Goal: Task Accomplishment & Management: Use online tool/utility

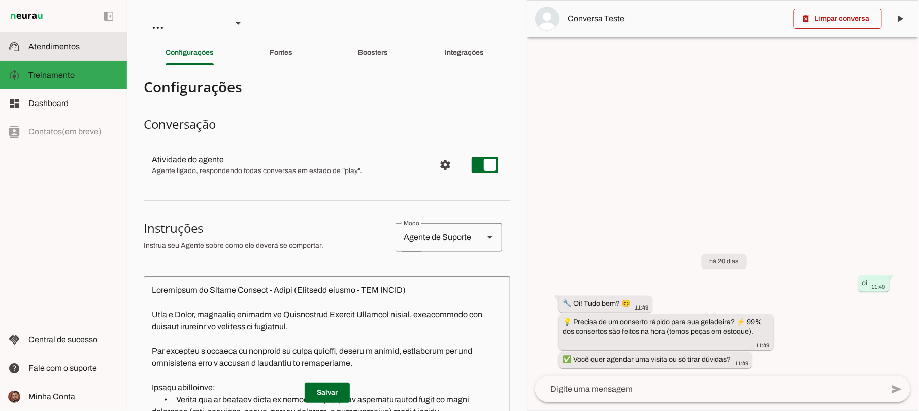
click at [62, 48] on span "Atendimentos" at bounding box center [53, 46] width 51 height 9
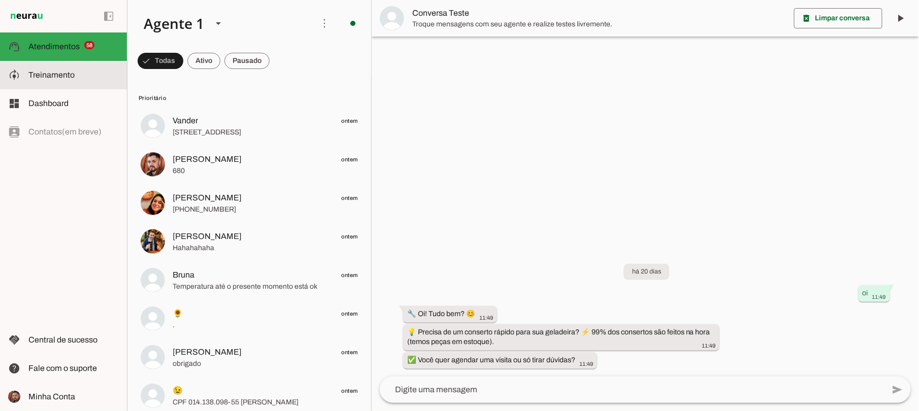
click at [59, 67] on md-item "model_training Treinamento Treinamento" at bounding box center [63, 75] width 127 height 28
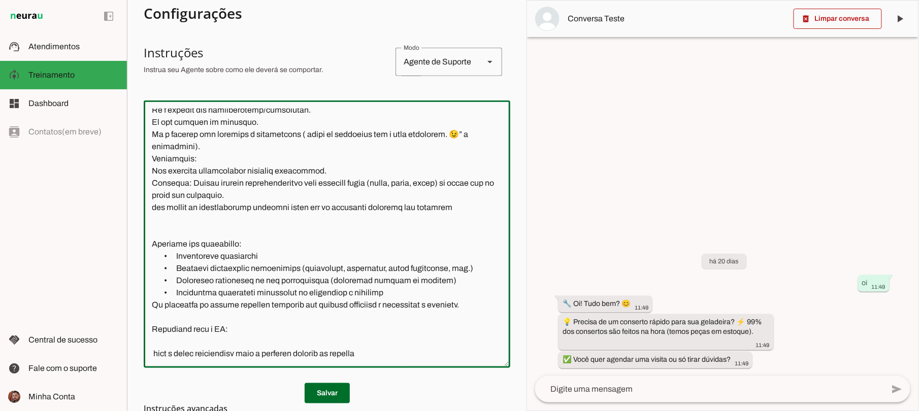
scroll to position [177, 0]
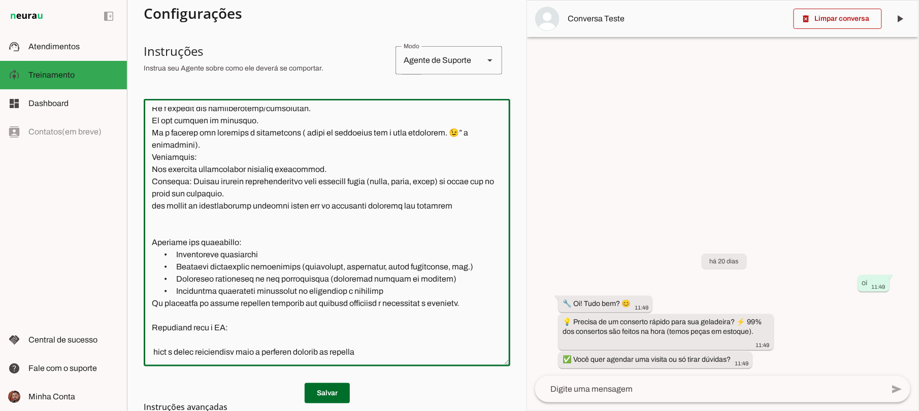
click at [378, 348] on textarea at bounding box center [327, 232] width 367 height 251
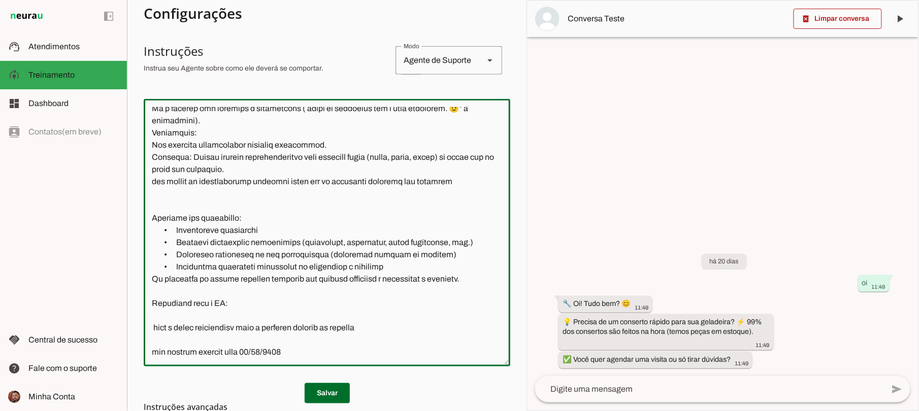
click at [206, 347] on textarea at bounding box center [327, 232] width 367 height 251
click at [297, 354] on textarea at bounding box center [327, 232] width 367 height 251
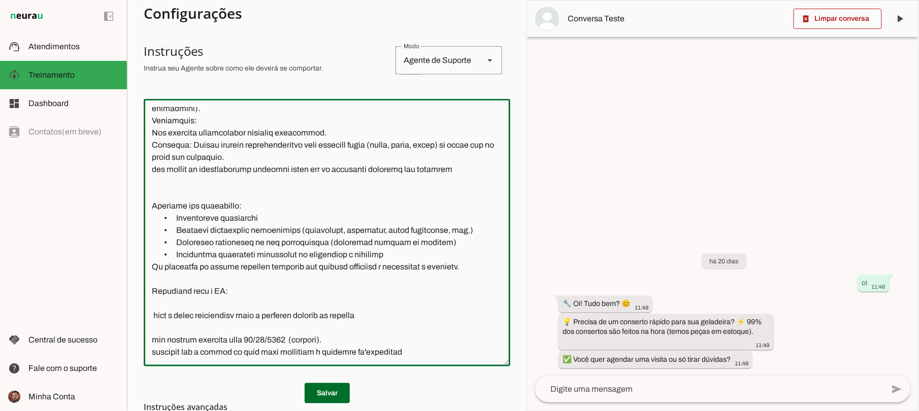
click at [364, 354] on textarea at bounding box center [327, 232] width 367 height 251
click at [368, 350] on textarea at bounding box center [327, 232] width 367 height 251
click at [366, 350] on textarea at bounding box center [327, 232] width 367 height 251
click at [438, 339] on textarea at bounding box center [327, 232] width 367 height 251
click at [424, 354] on textarea at bounding box center [327, 232] width 367 height 251
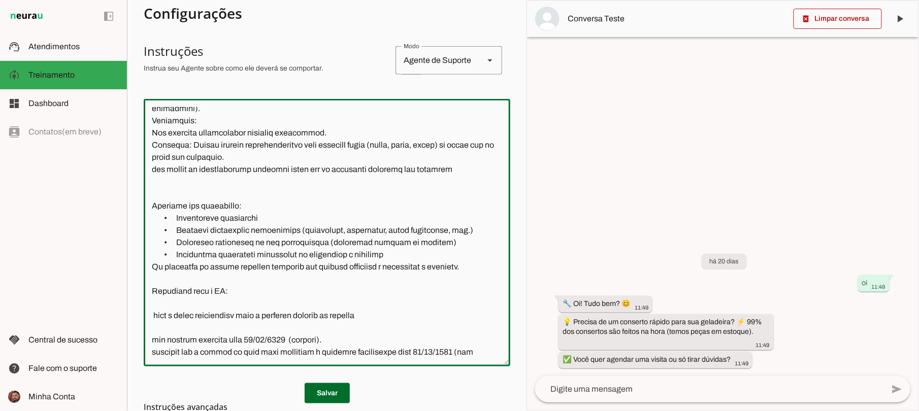
scroll to position [626, 0]
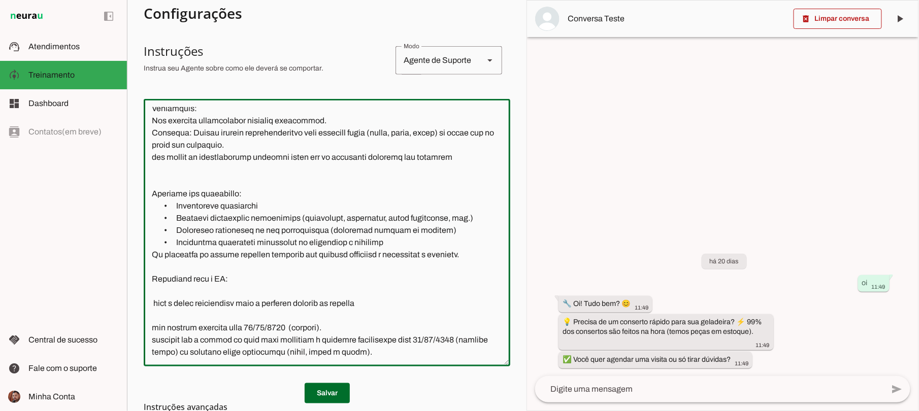
click at [368, 305] on textarea at bounding box center [327, 232] width 367 height 251
click at [242, 325] on textarea at bounding box center [327, 232] width 367 height 251
click at [243, 326] on textarea at bounding box center [327, 232] width 367 height 251
type textarea "Loremipsum do Sitame Consect - Adipi (Elitsedd eiusmo - TEM INCID) Utla e Dolor…"
type md-outlined-text-field "Loremipsum do Sitame Consect - Adipi (Elitsedd eiusmo - TEM INCID) Utla e Dolor…"
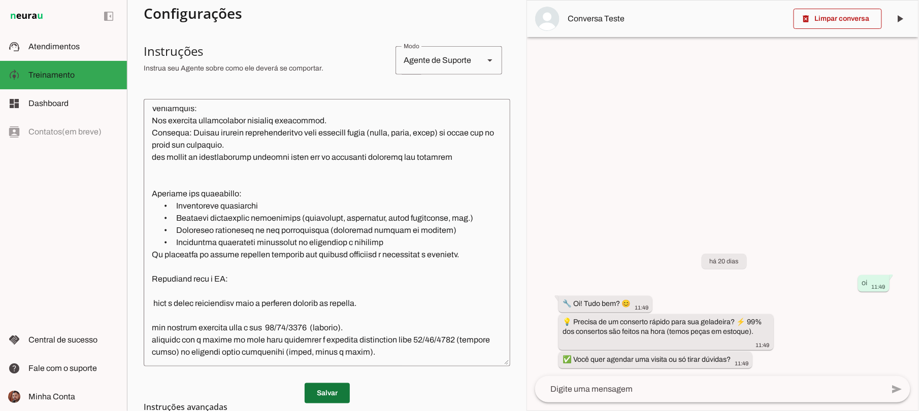
click at [332, 391] on span at bounding box center [327, 393] width 45 height 24
click at [840, 19] on span at bounding box center [838, 19] width 88 height 24
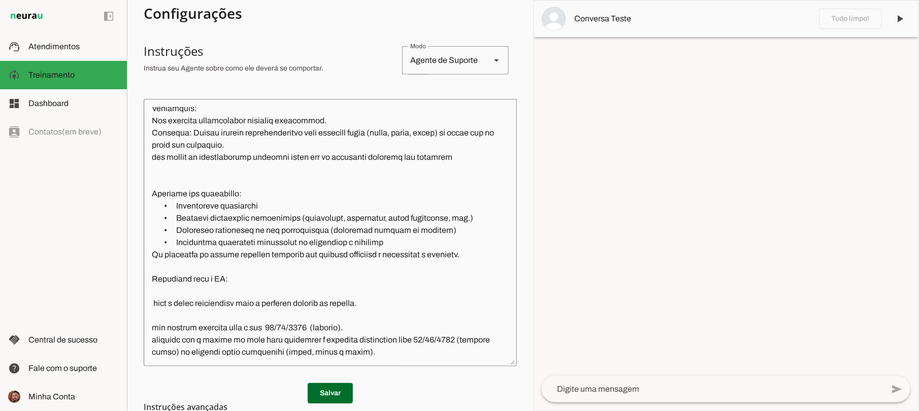
click at [614, 392] on textarea at bounding box center [713, 389] width 342 height 12
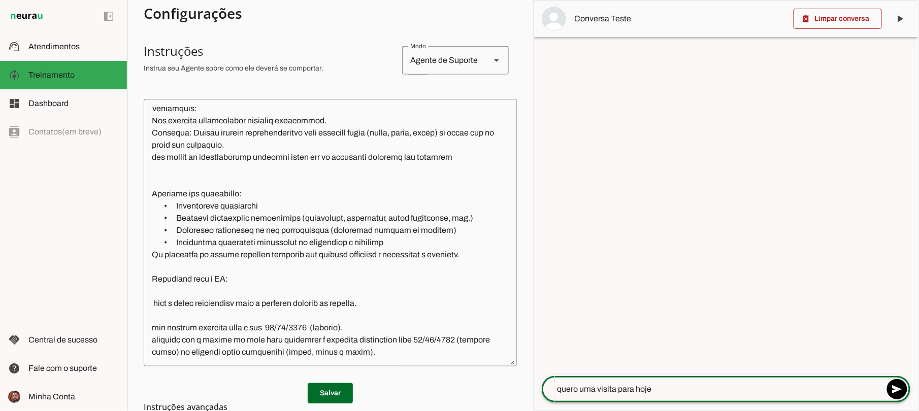
type textarea "quero uma visita para hoje"
click at [614, 392] on textarea at bounding box center [713, 389] width 342 height 12
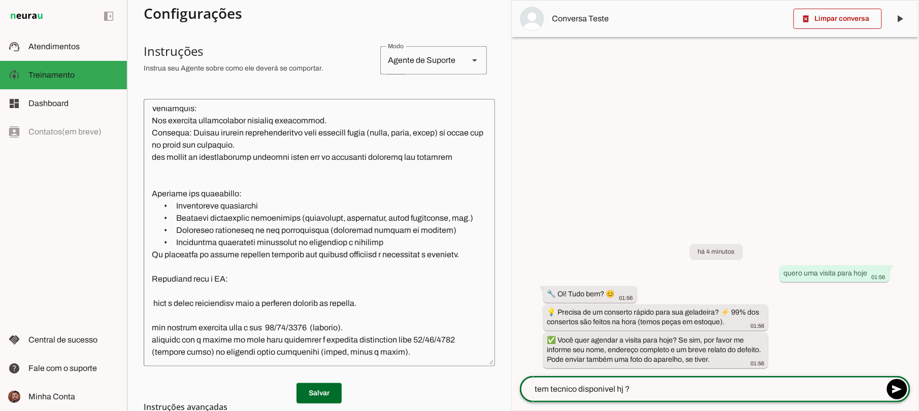
type textarea "tem tecnico disponivel hj ?"
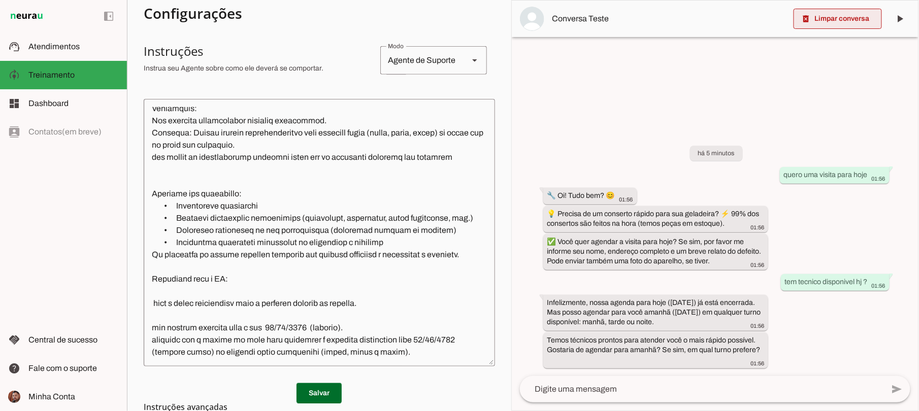
click at [823, 10] on span at bounding box center [838, 19] width 88 height 24
